Goal: Information Seeking & Learning: Check status

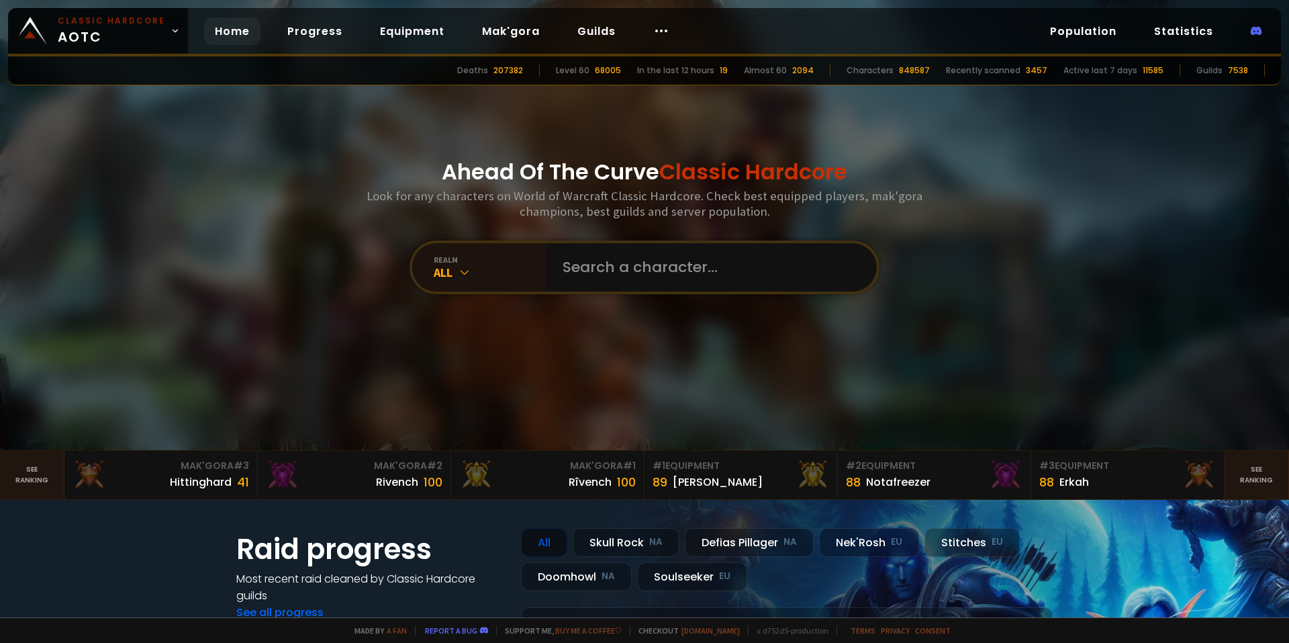
type input "Meenerva"
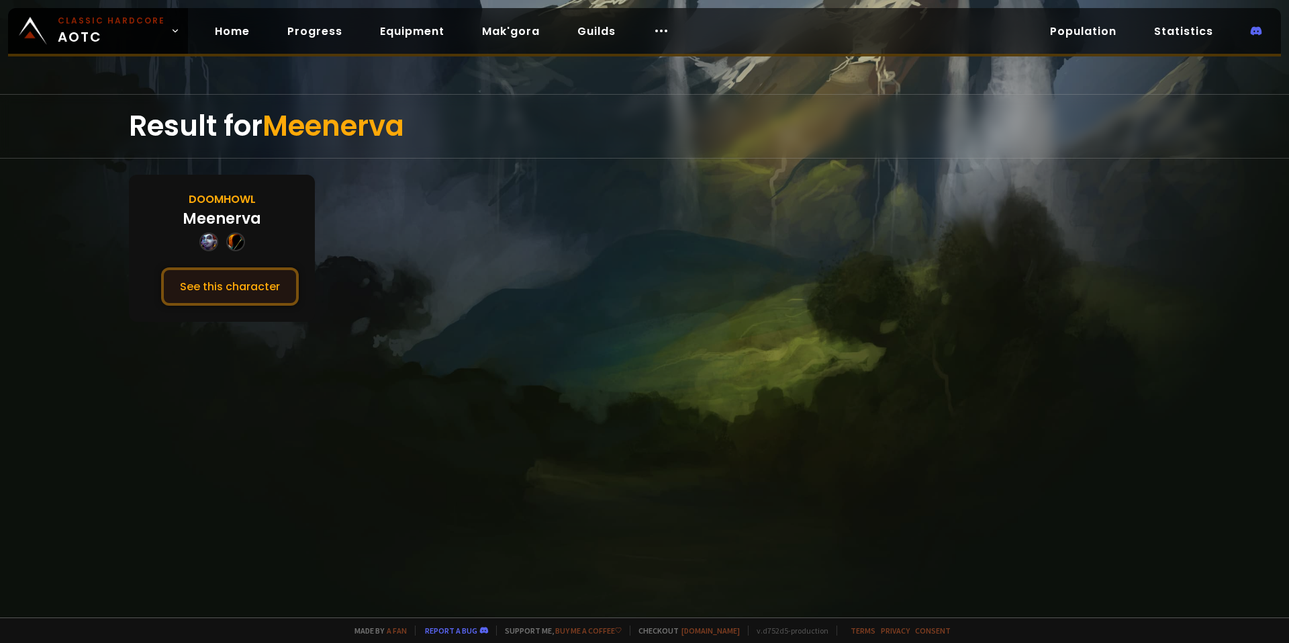
click at [253, 277] on button "See this character" at bounding box center [230, 286] width 138 height 38
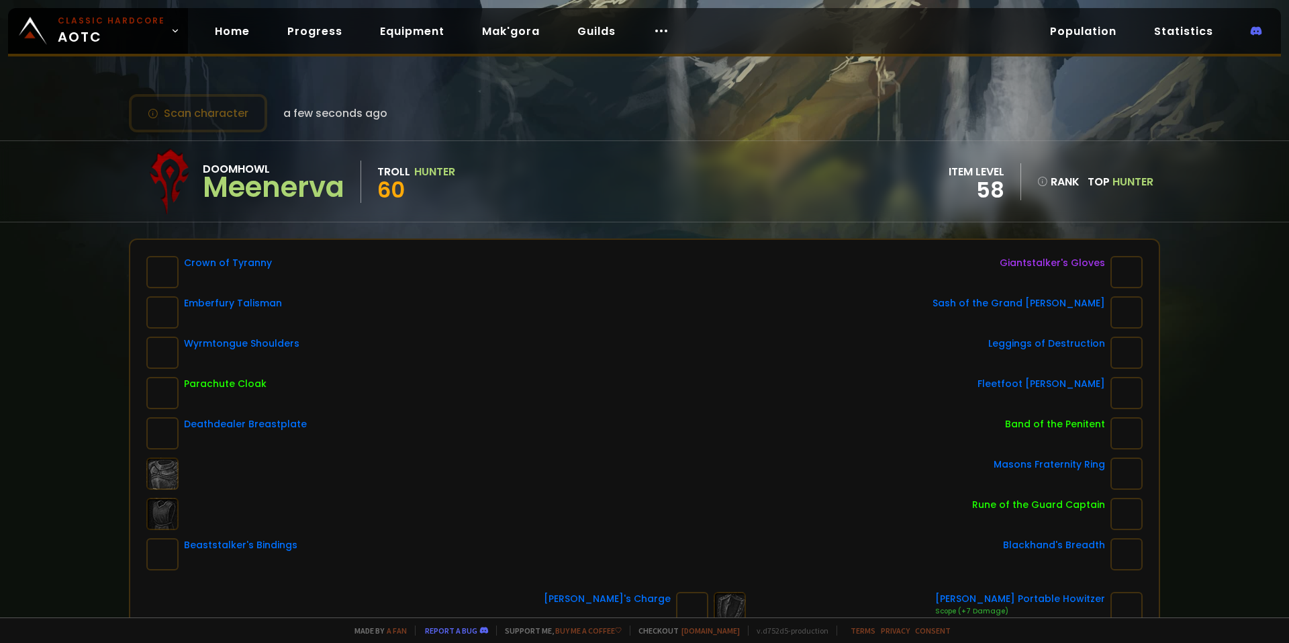
drag, startPoint x: 351, startPoint y: 230, endPoint x: 373, endPoint y: 215, distance: 27.0
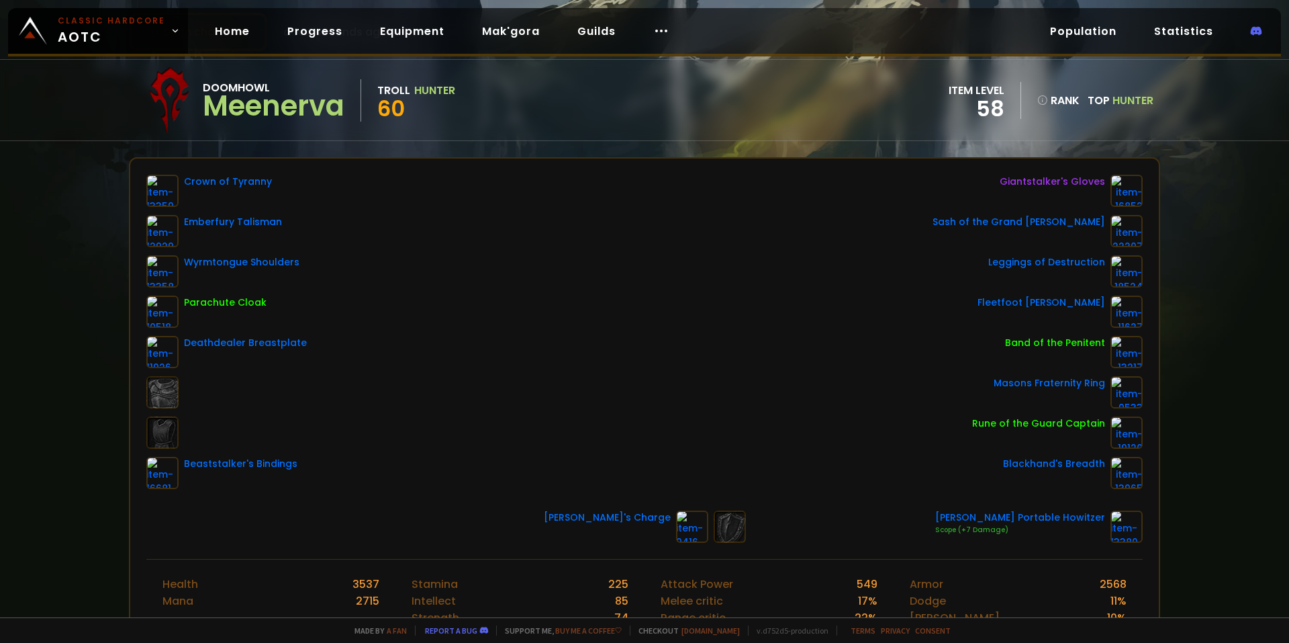
scroll to position [134, 0]
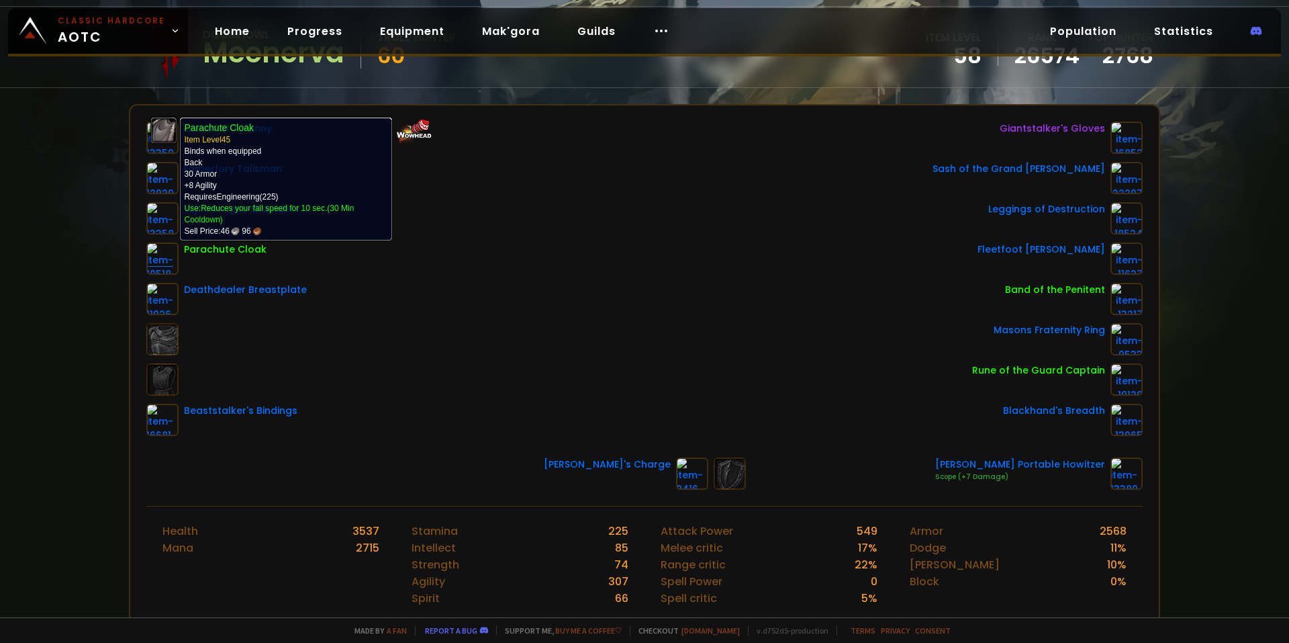
drag, startPoint x: 158, startPoint y: 248, endPoint x: 170, endPoint y: 254, distance: 13.8
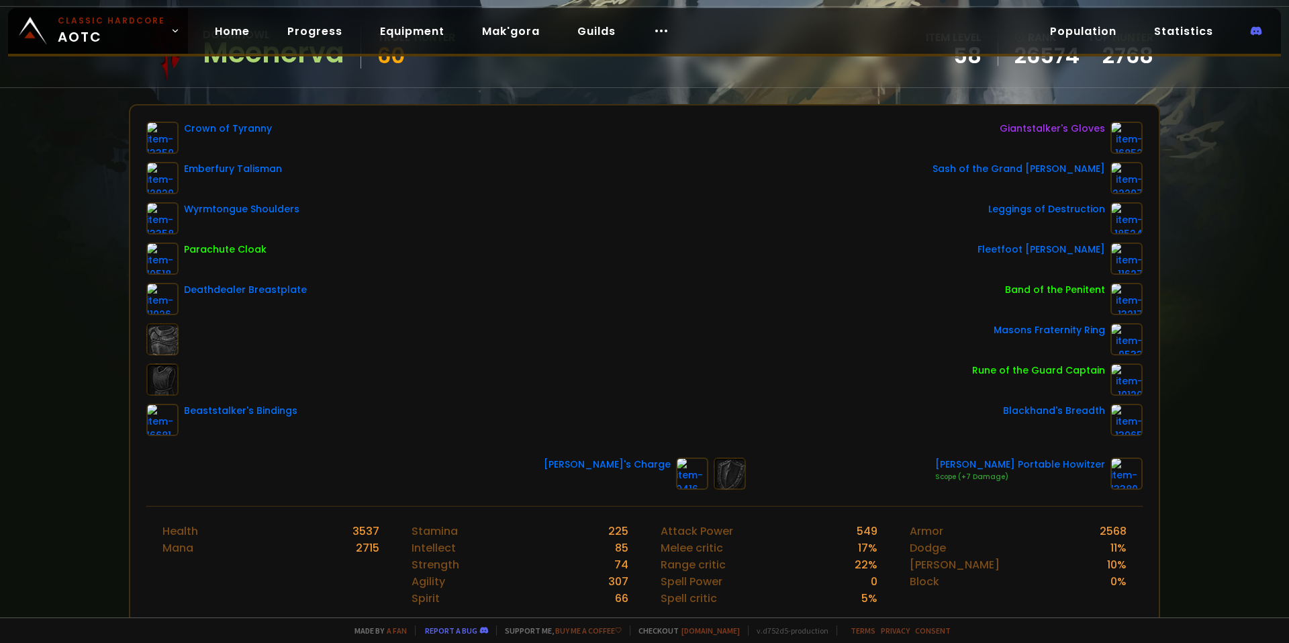
drag, startPoint x: 406, startPoint y: 222, endPoint x: 422, endPoint y: 257, distance: 38.5
drag, startPoint x: 280, startPoint y: 408, endPoint x: 212, endPoint y: 383, distance: 72.6
drag, startPoint x: 263, startPoint y: 383, endPoint x: 283, endPoint y: 379, distance: 21.2
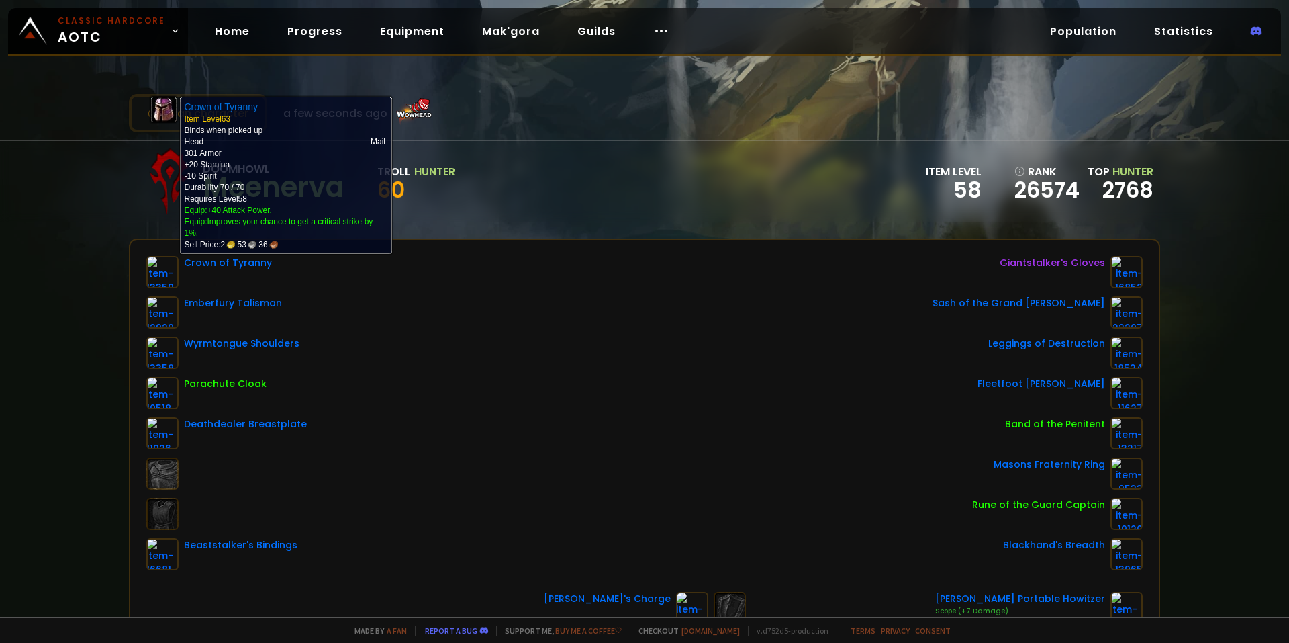
drag, startPoint x: 471, startPoint y: 236, endPoint x: 165, endPoint y: 283, distance: 309.7
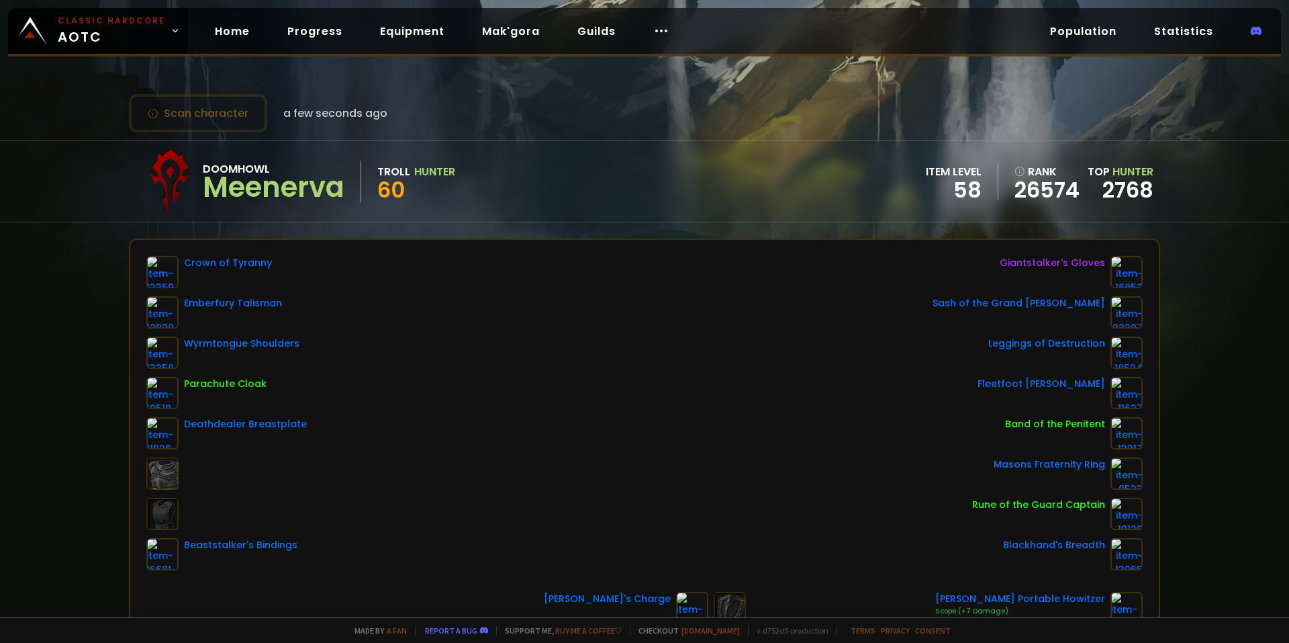
drag, startPoint x: 760, startPoint y: 263, endPoint x: 1029, endPoint y: 286, distance: 270.2
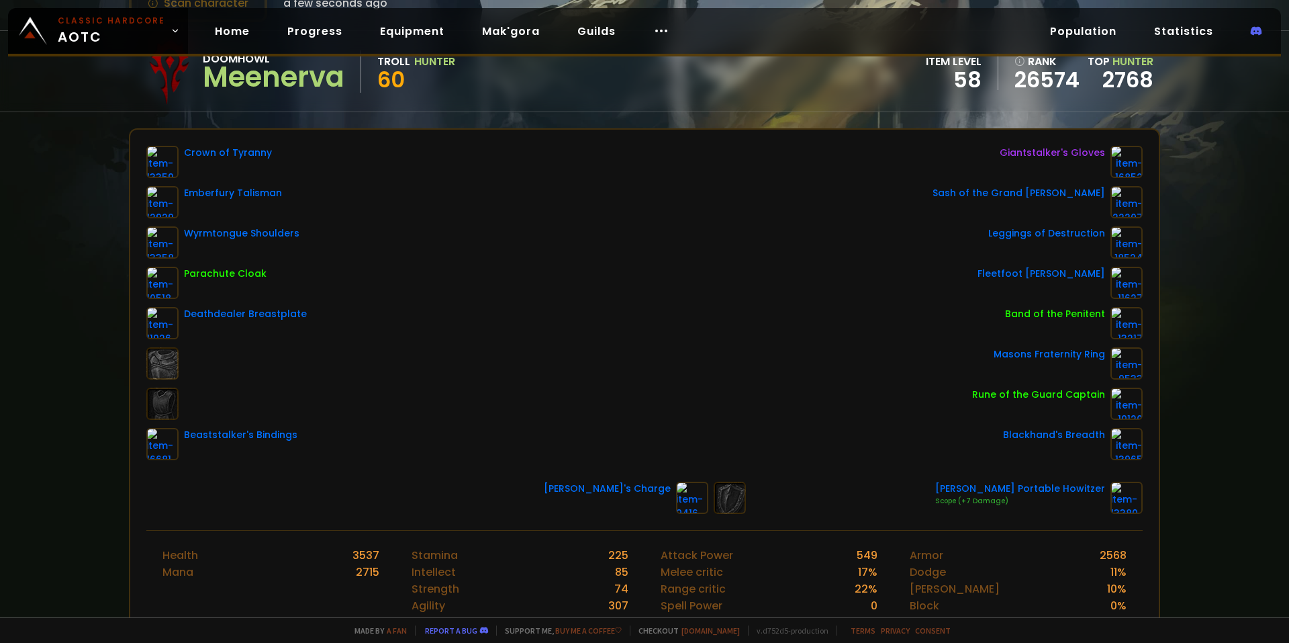
scroll to position [67, 0]
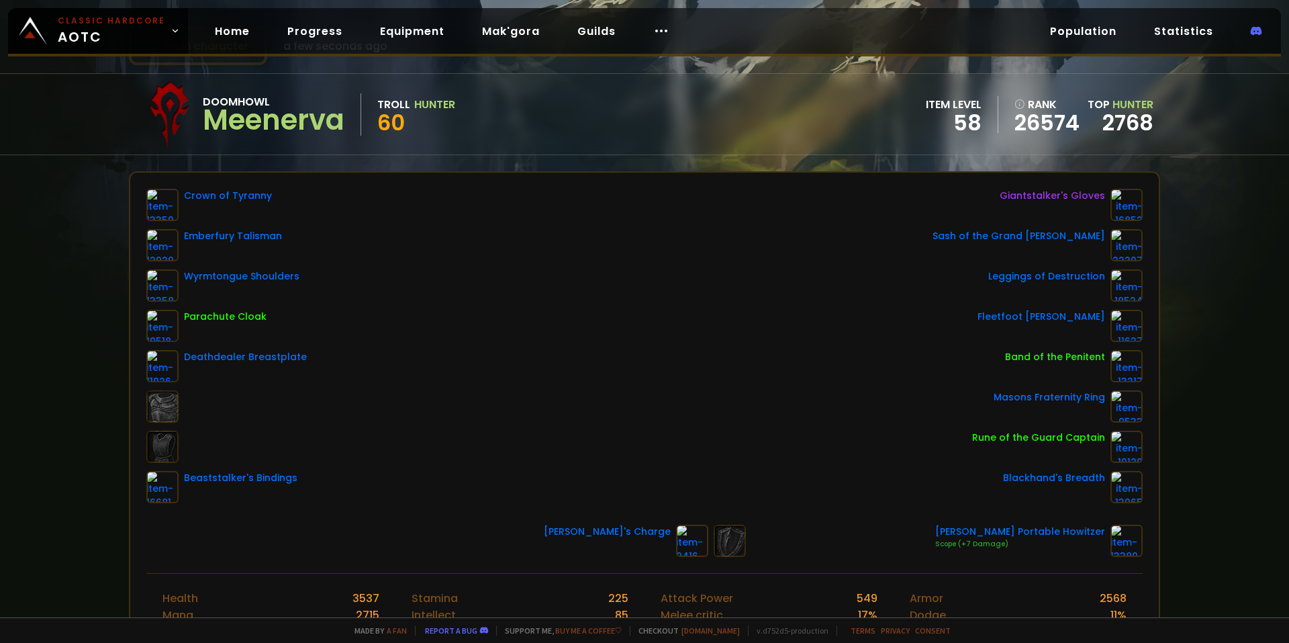
drag, startPoint x: 718, startPoint y: 290, endPoint x: 555, endPoint y: 274, distance: 163.3
drag, startPoint x: 555, startPoint y: 274, endPoint x: 646, endPoint y: 518, distance: 260.1
drag, startPoint x: 1007, startPoint y: 544, endPoint x: 1027, endPoint y: 545, distance: 20.2
click at [1026, 545] on div "Scope (+7 Damage)" at bounding box center [1020, 544] width 170 height 11
click at [1029, 545] on div "Scope (+7 Damage)" at bounding box center [1020, 544] width 170 height 11
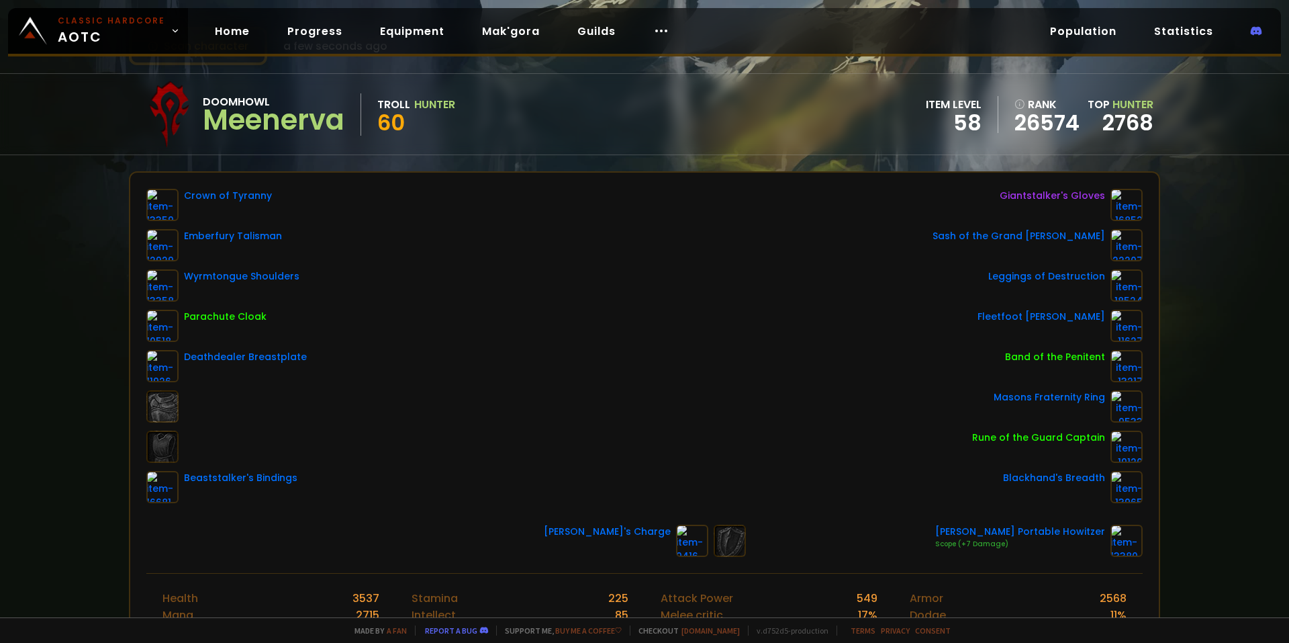
click at [771, 314] on div "Crown of Tyranny Emberfury Talisman Wyrmtongue Shoulders Parachute Cloak Deathd…" at bounding box center [644, 346] width 996 height 314
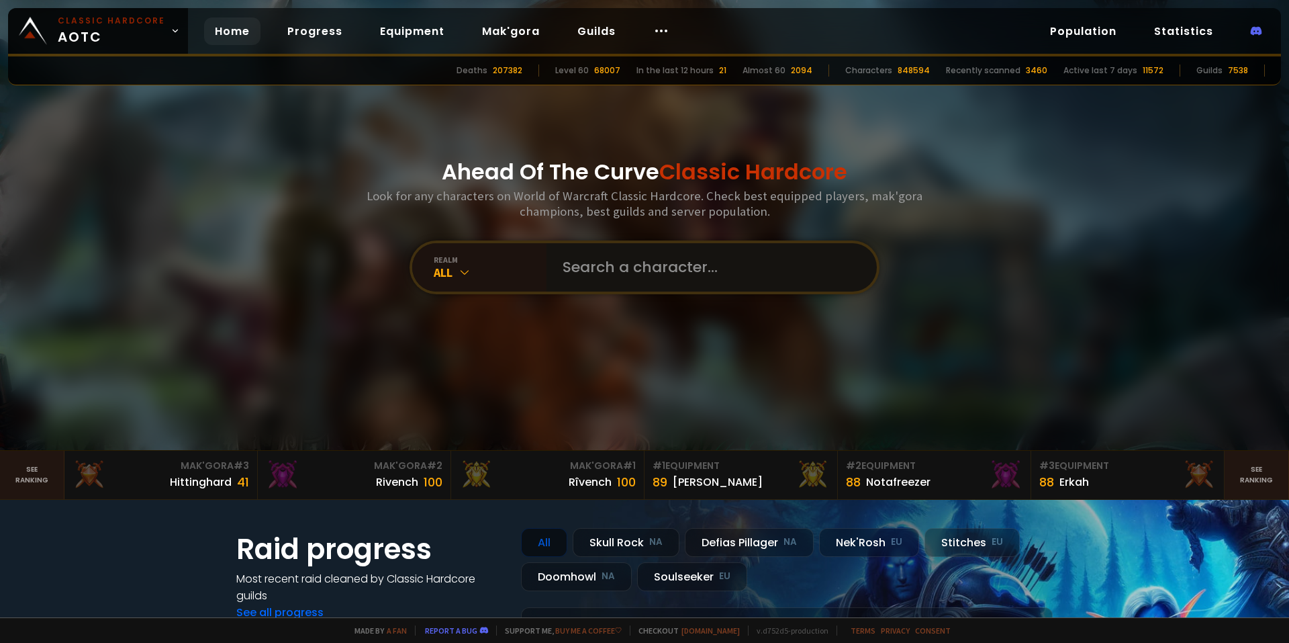
click at [671, 275] on input "text" at bounding box center [708, 267] width 306 height 48
paste input "Nofeer"
type input "Nofeer"
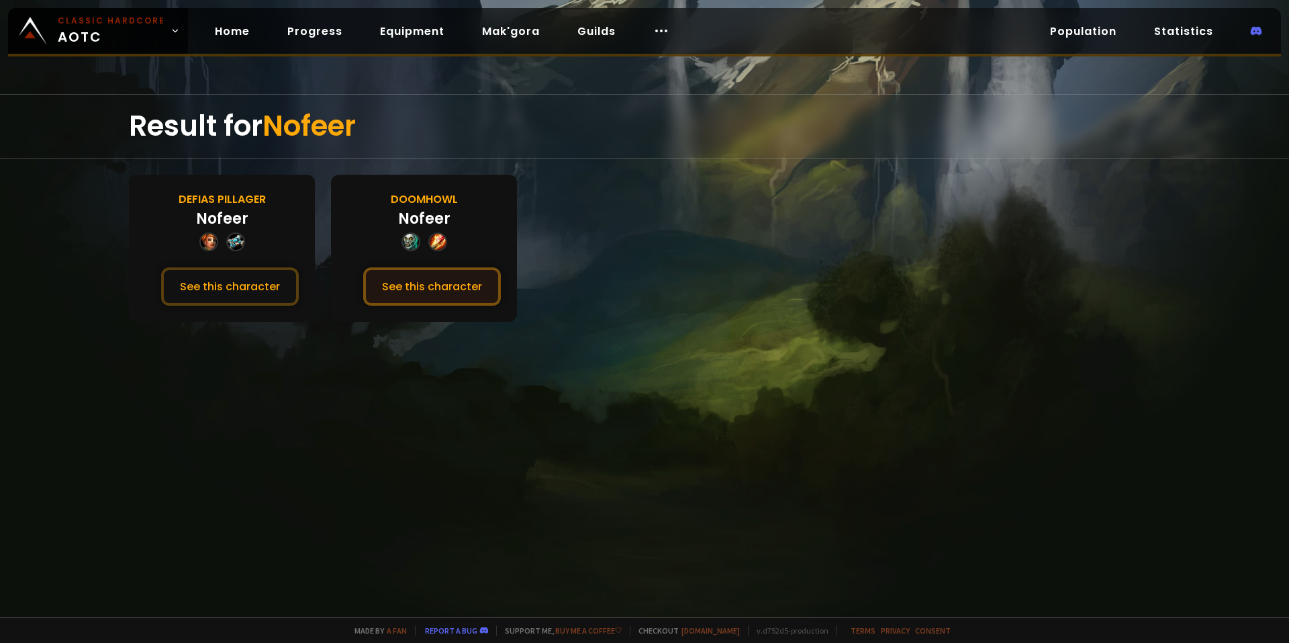
click at [442, 273] on button "See this character" at bounding box center [432, 286] width 138 height 38
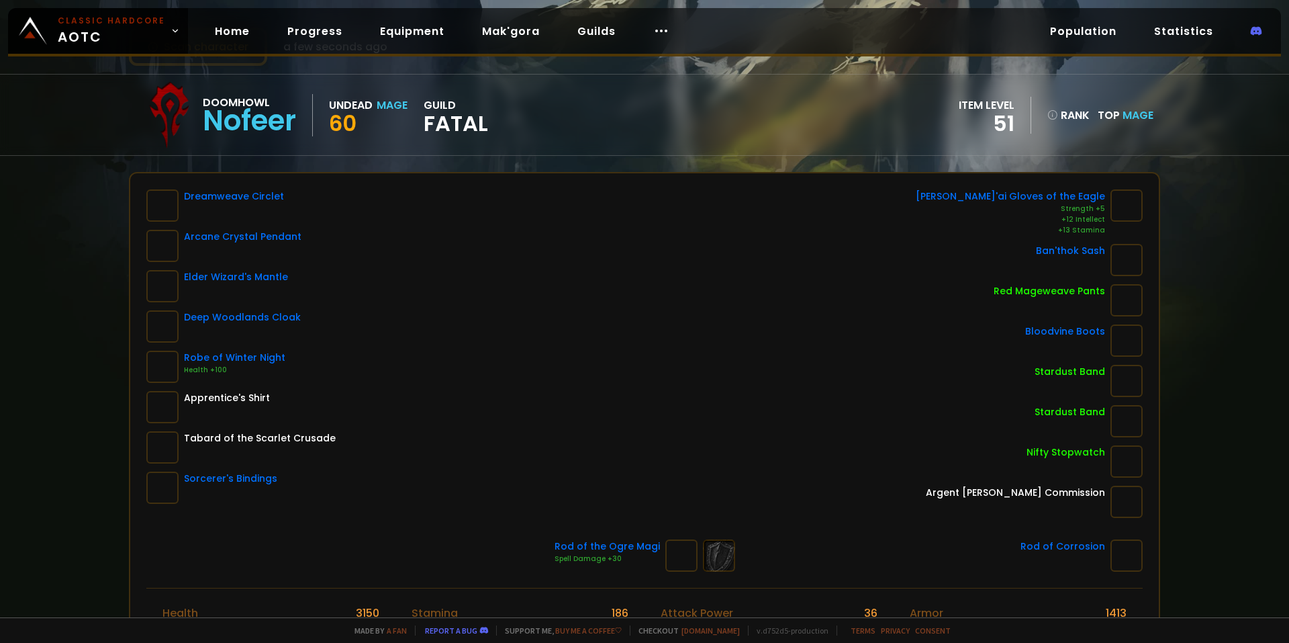
scroll to position [67, 0]
